Goal: Task Accomplishment & Management: Use online tool/utility

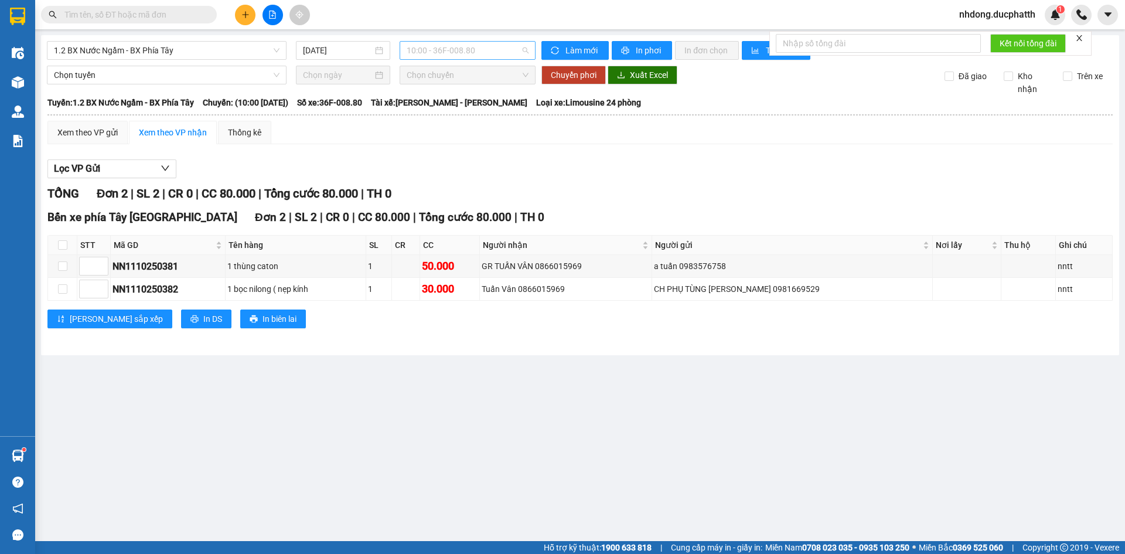
drag, startPoint x: 478, startPoint y: 46, endPoint x: 485, endPoint y: 103, distance: 57.3
click at [478, 46] on span "10:00 - 36F-008.80" at bounding box center [468, 51] width 122 height 18
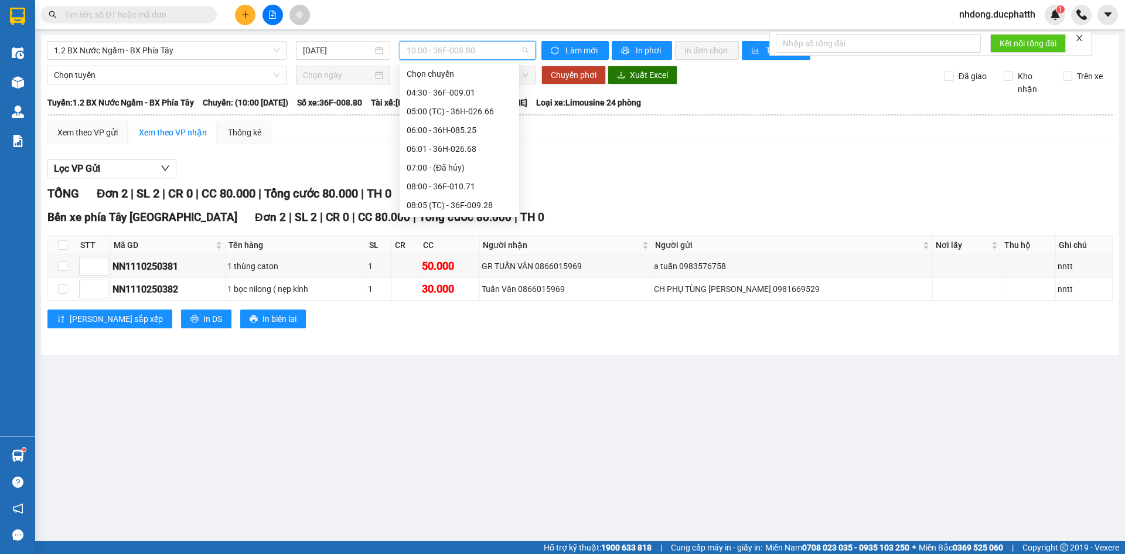
drag, startPoint x: 466, startPoint y: 205, endPoint x: 469, endPoint y: 196, distance: 9.1
click at [466, 255] on div "10:01 - 36F-010.62" at bounding box center [459, 261] width 105 height 13
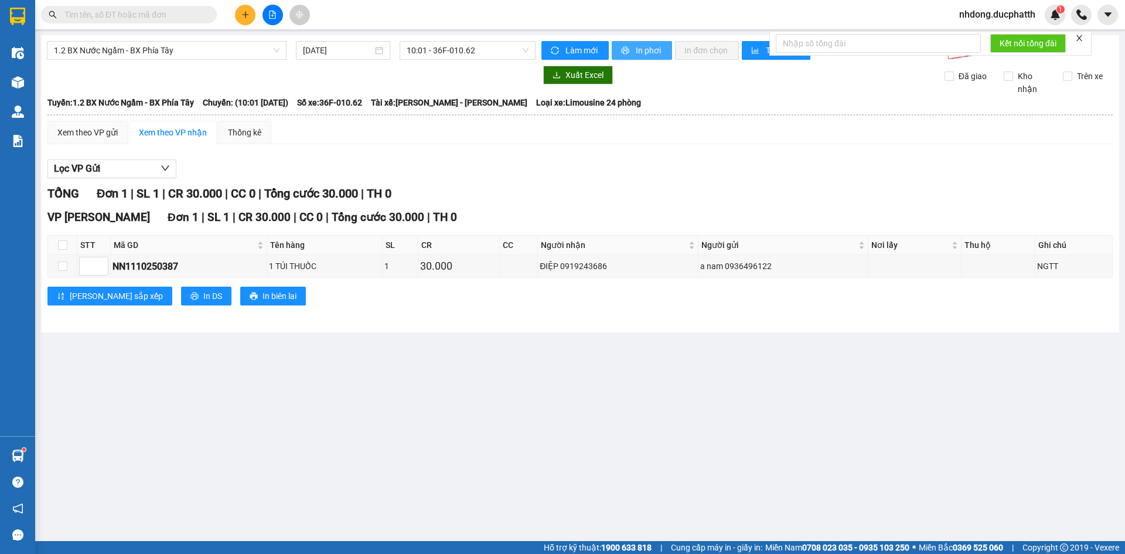
click at [628, 49] on icon "printer" at bounding box center [626, 51] width 8 height 8
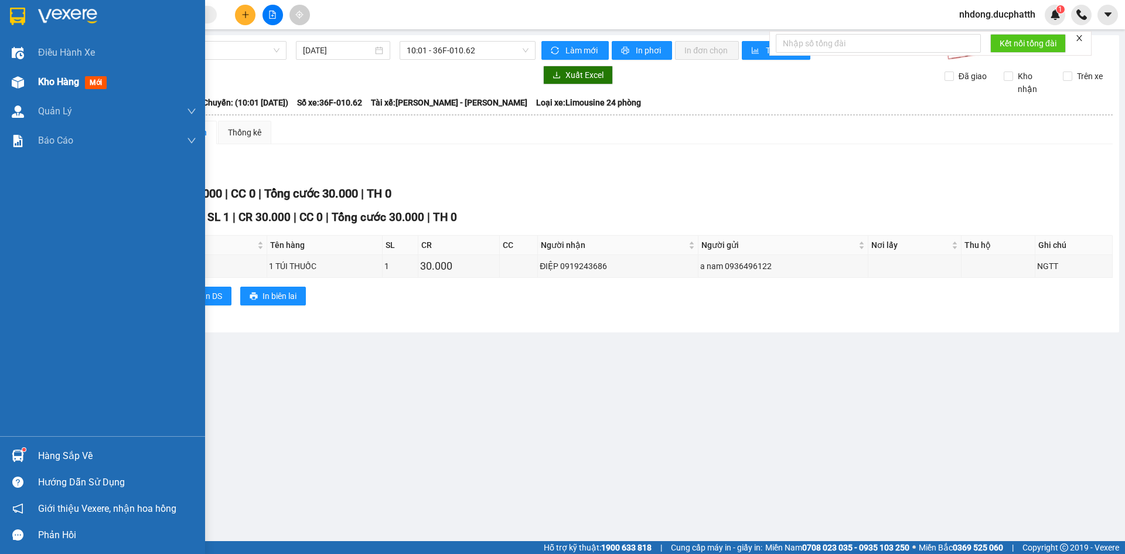
click at [47, 87] on span "Kho hàng" at bounding box center [58, 81] width 41 height 11
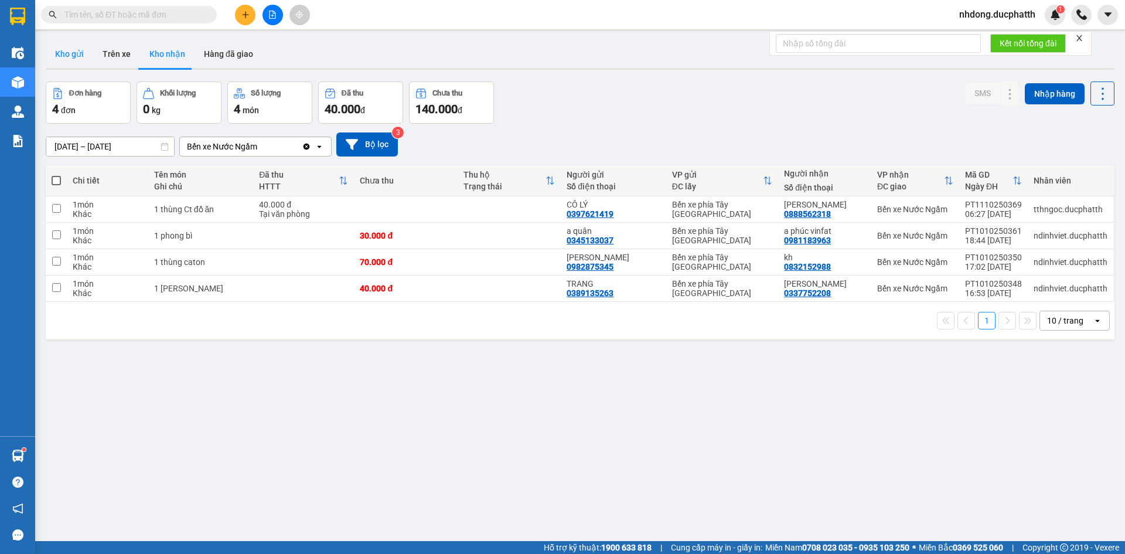
click at [74, 49] on button "Kho gửi" at bounding box center [69, 54] width 47 height 28
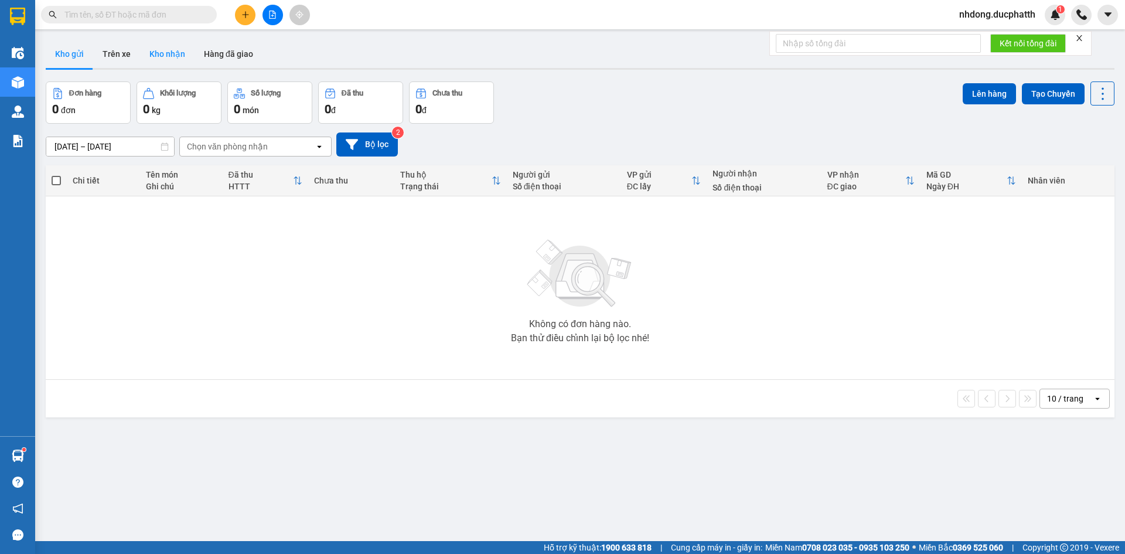
click at [172, 48] on button "Kho nhận" at bounding box center [167, 54] width 54 height 28
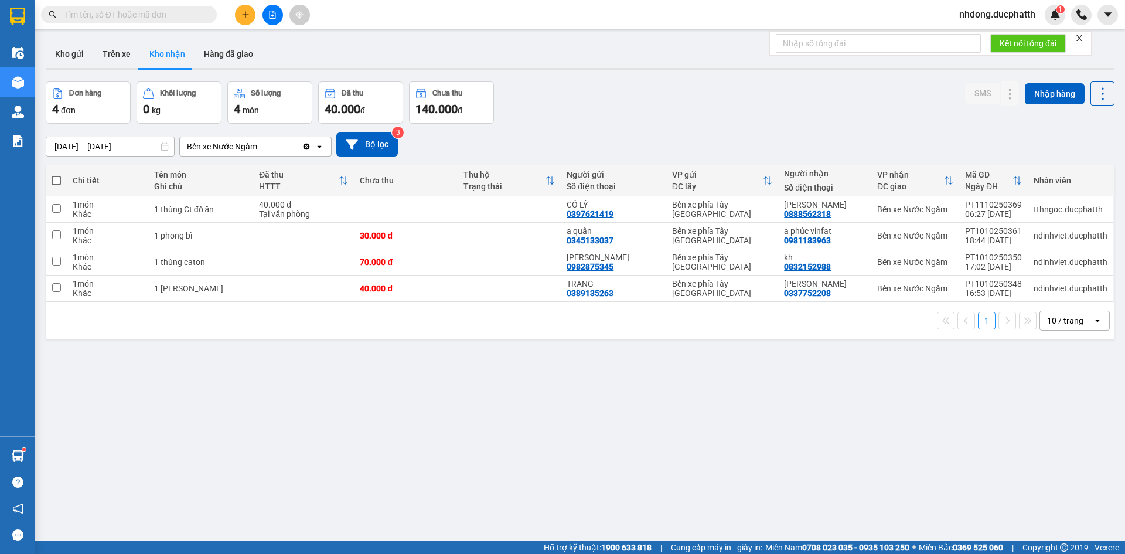
click at [279, 13] on button at bounding box center [273, 15] width 21 height 21
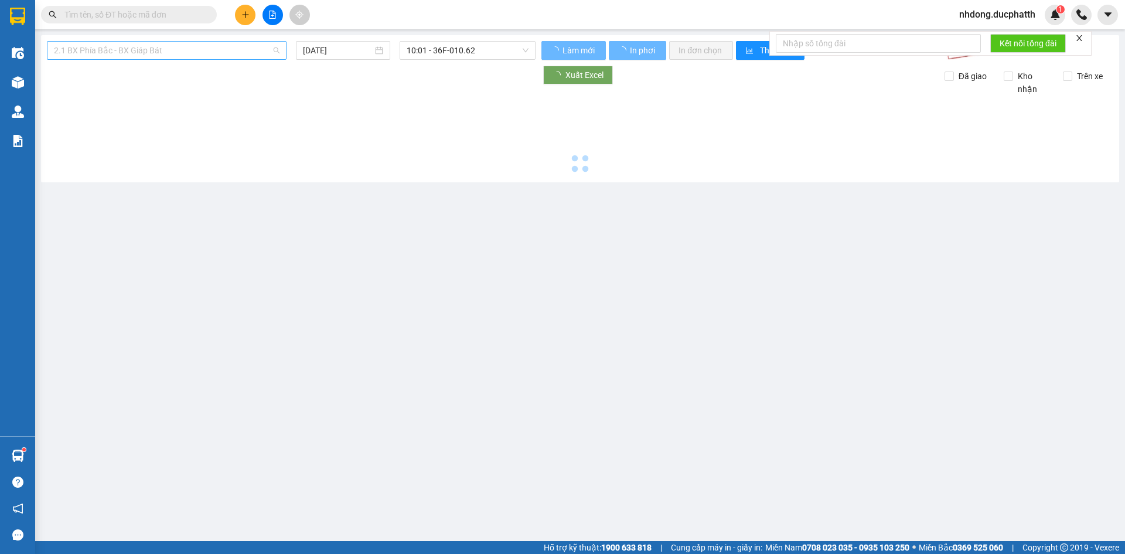
click at [147, 56] on span "2.1 BX Phía Bắc - BX Giáp Bát" at bounding box center [167, 51] width 226 height 18
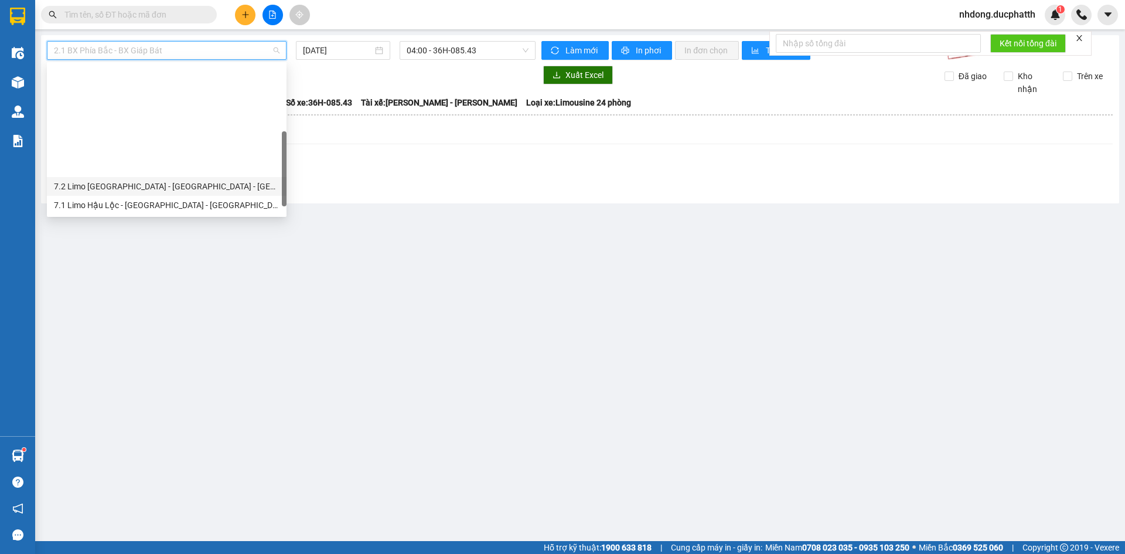
scroll to position [117, 0]
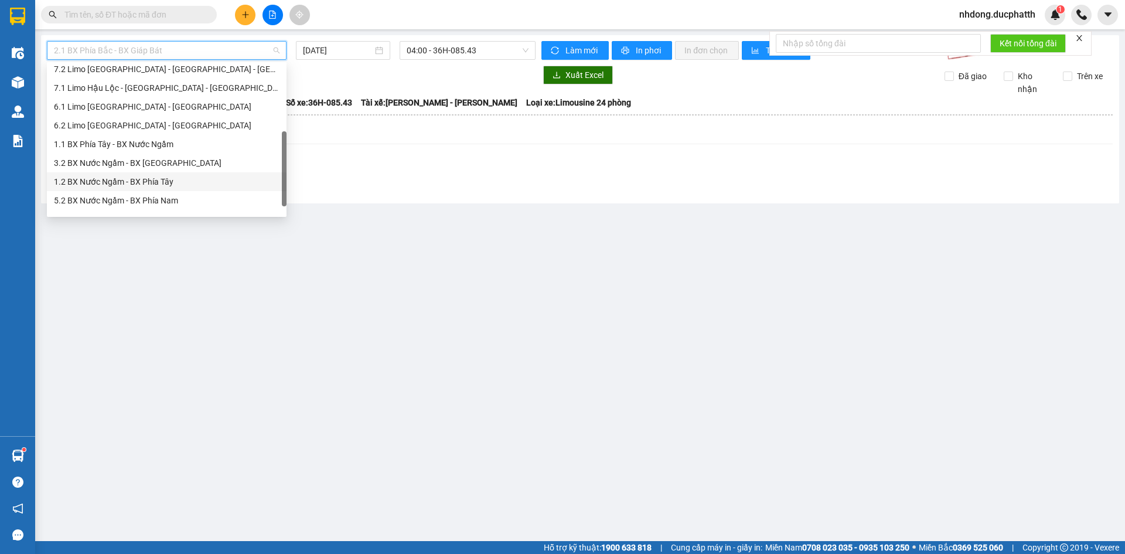
click at [180, 182] on div "1.2 BX Nước Ngầm - BX Phía Tây" at bounding box center [167, 181] width 226 height 13
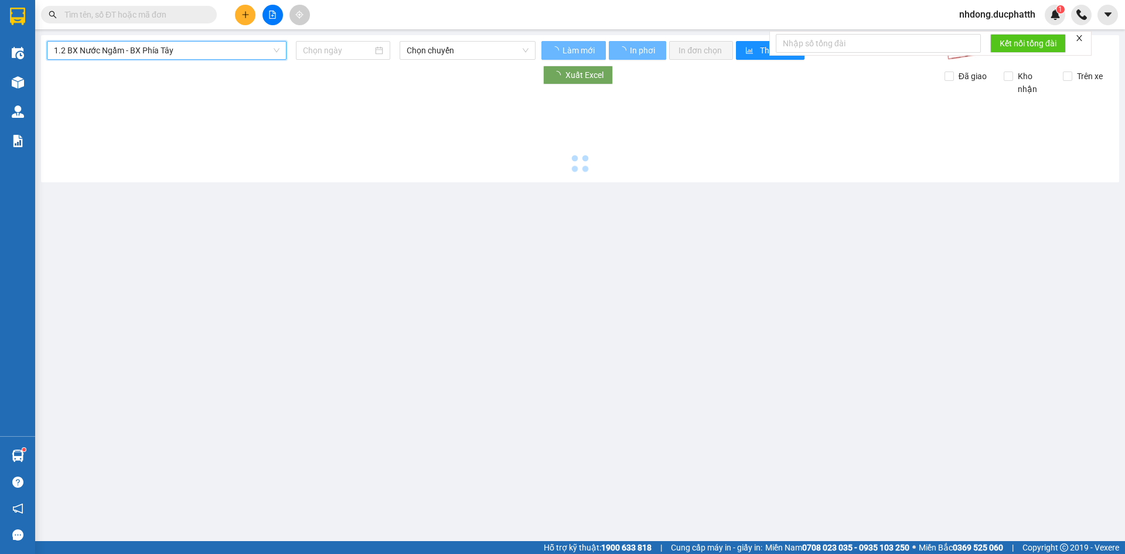
type input "[DATE]"
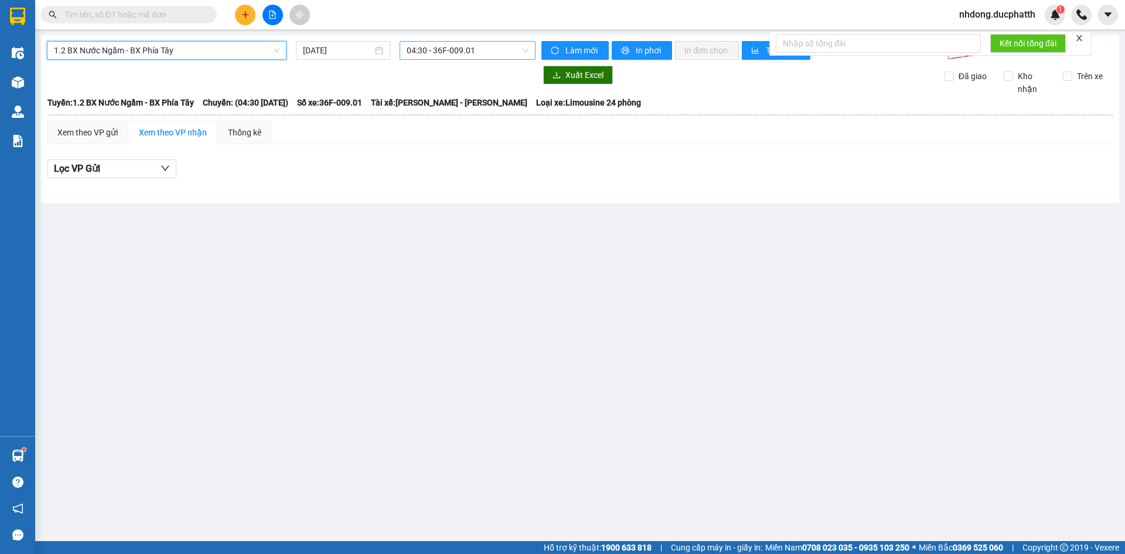
click at [442, 48] on span "04:30 - 36F-009.01" at bounding box center [468, 51] width 122 height 18
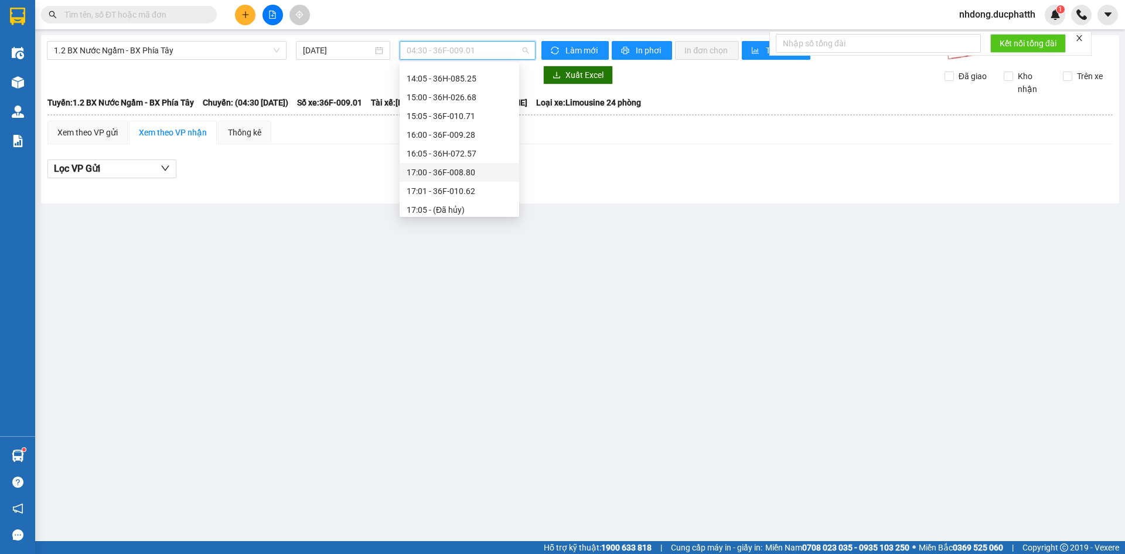
scroll to position [234, 0]
click at [464, 124] on div "12:05 - 36F-008.81" at bounding box center [459, 120] width 105 height 13
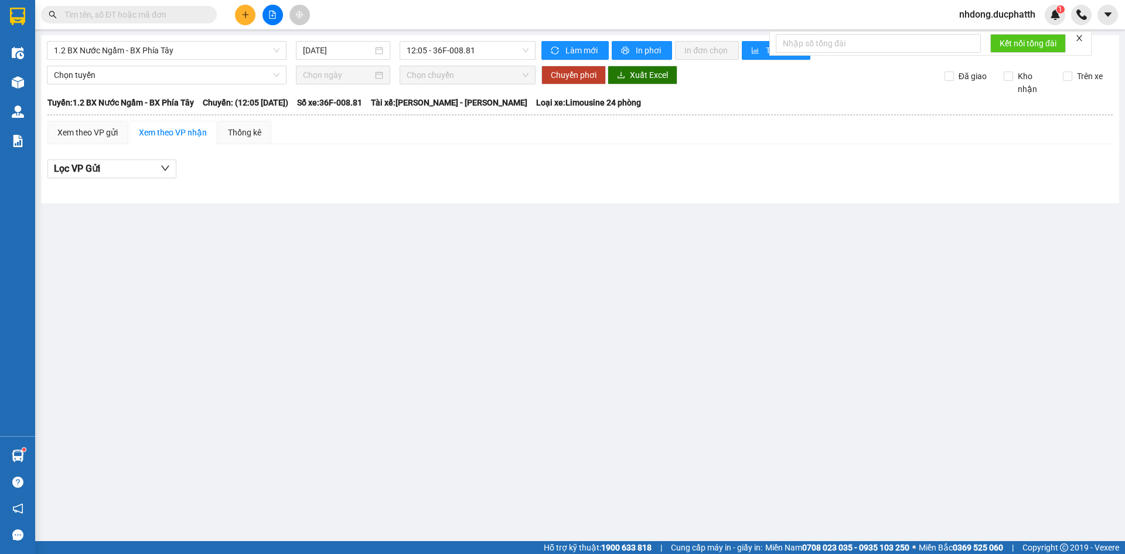
click at [478, 61] on div "1.2 BX Nước Ngầm - BX Phía Tây [DATE] 12:05 - 36F-008.81 Làm mới In phơi In đơn…" at bounding box center [580, 119] width 1078 height 168
click at [481, 56] on span "12:05 - 36F-008.81" at bounding box center [468, 51] width 122 height 18
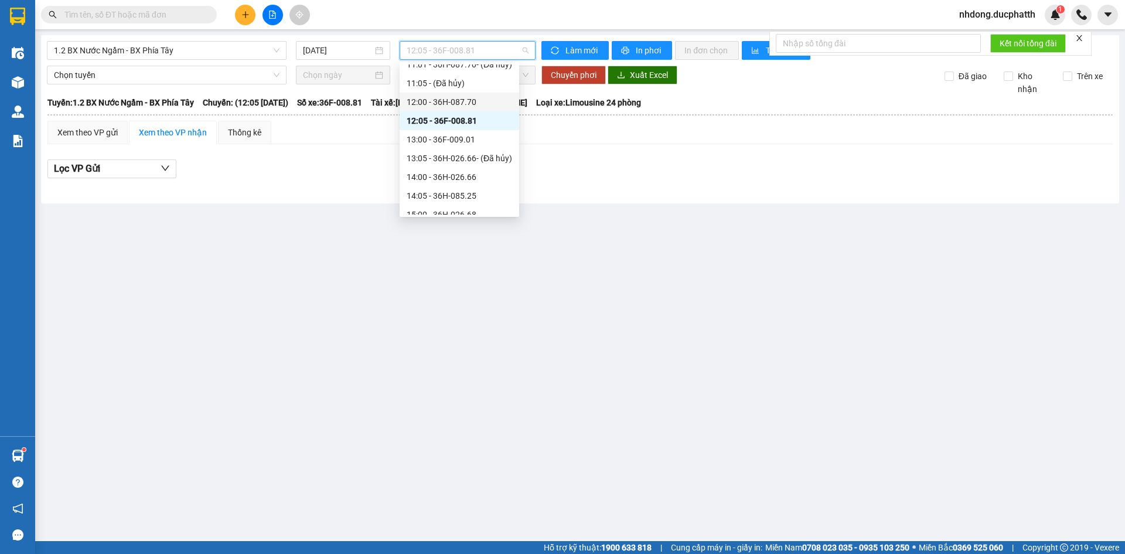
scroll to position [176, 0]
click at [458, 104] on div "11:00 - 36H-098.28" at bounding box center [459, 104] width 105 height 13
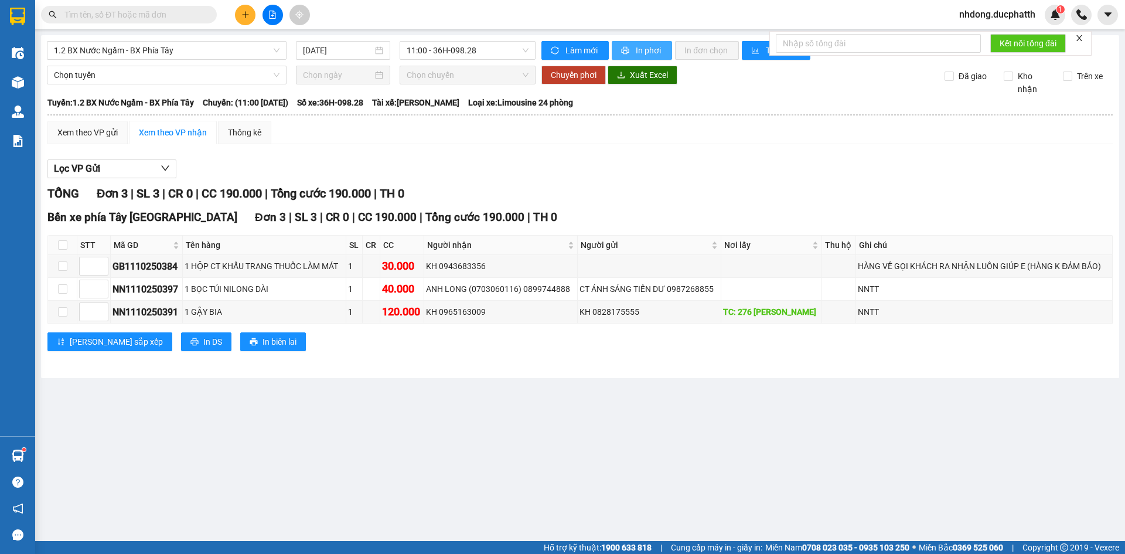
click at [638, 51] on span "In phơi" at bounding box center [649, 50] width 27 height 13
